Goal: Information Seeking & Learning: Learn about a topic

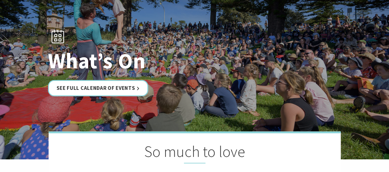
scroll to position [123, 0]
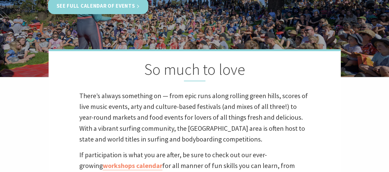
click at [124, 7] on link "See Full Calendar of Events" at bounding box center [98, 6] width 100 height 16
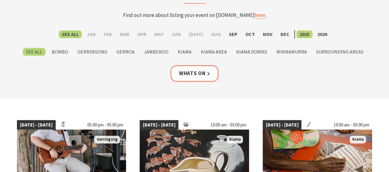
scroll to position [61, 0]
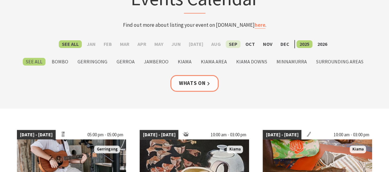
click at [233, 44] on label "Sep" at bounding box center [233, 44] width 15 height 8
click at [0, 0] on input "Sep" at bounding box center [0, 0] width 0 height 0
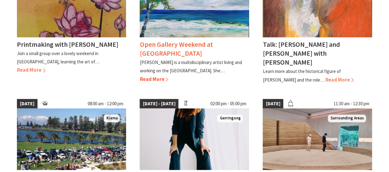
scroll to position [307, 0]
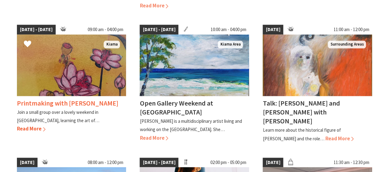
click at [93, 75] on img at bounding box center [71, 64] width 109 height 61
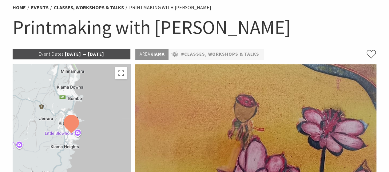
scroll to position [31, 0]
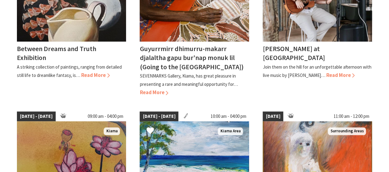
scroll to position [184, 0]
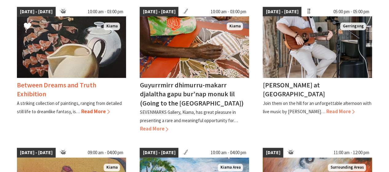
click at [73, 63] on img at bounding box center [71, 46] width 109 height 61
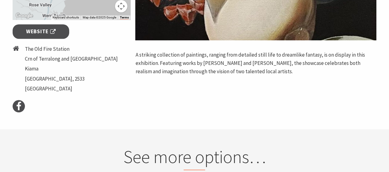
scroll to position [184, 0]
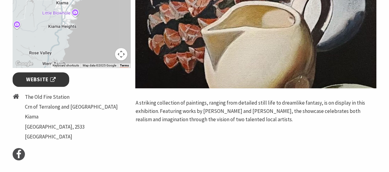
click at [39, 80] on span "Website" at bounding box center [41, 79] width 30 height 8
